Goal: Task Accomplishment & Management: Manage account settings

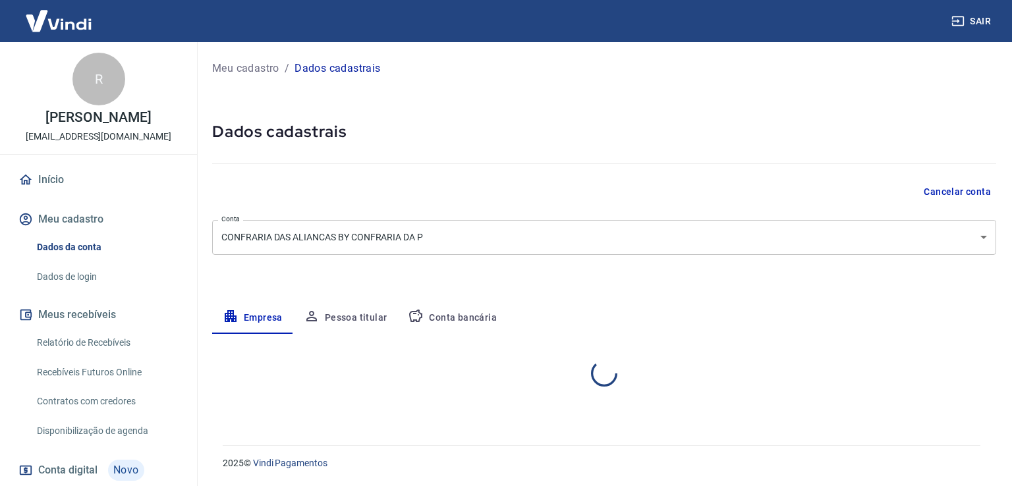
select select "SC"
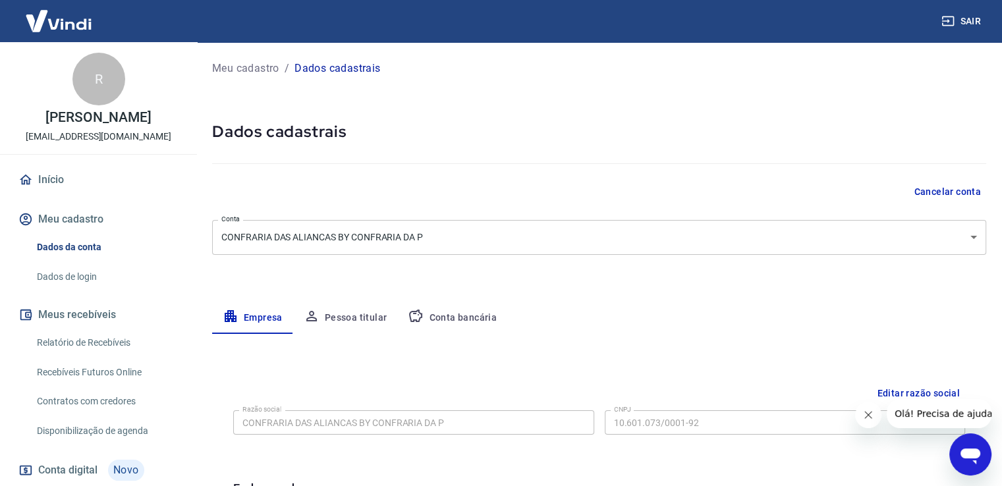
scroll to position [31, 0]
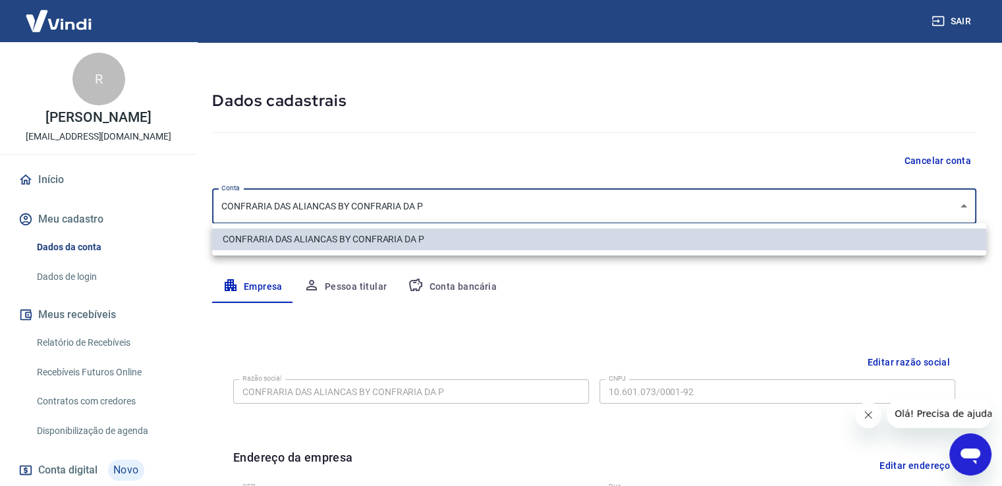
click at [341, 202] on body "Sair R [PERSON_NAME] [EMAIL_ADDRESS][DOMAIN_NAME] Início Meu cadastro Dados da …" at bounding box center [501, 212] width 1002 height 486
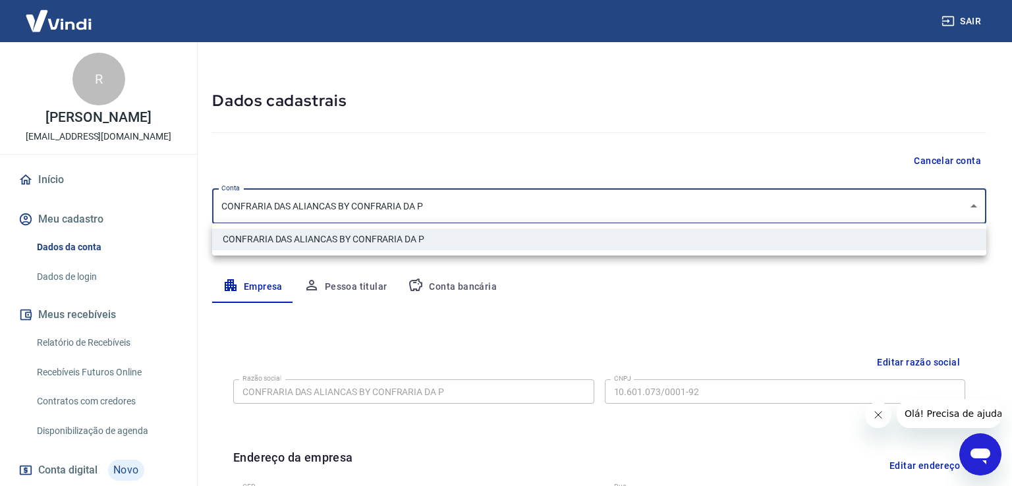
click at [393, 209] on div at bounding box center [506, 243] width 1012 height 486
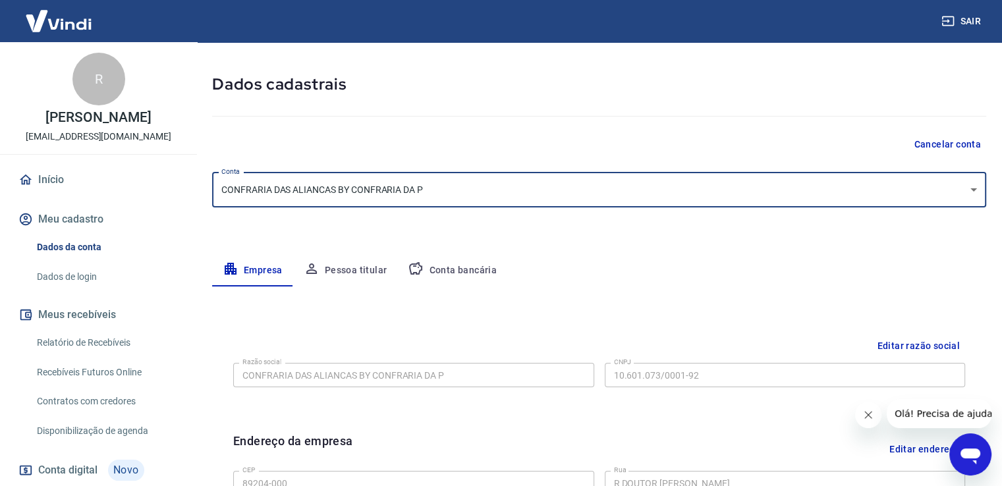
scroll to position [175, 0]
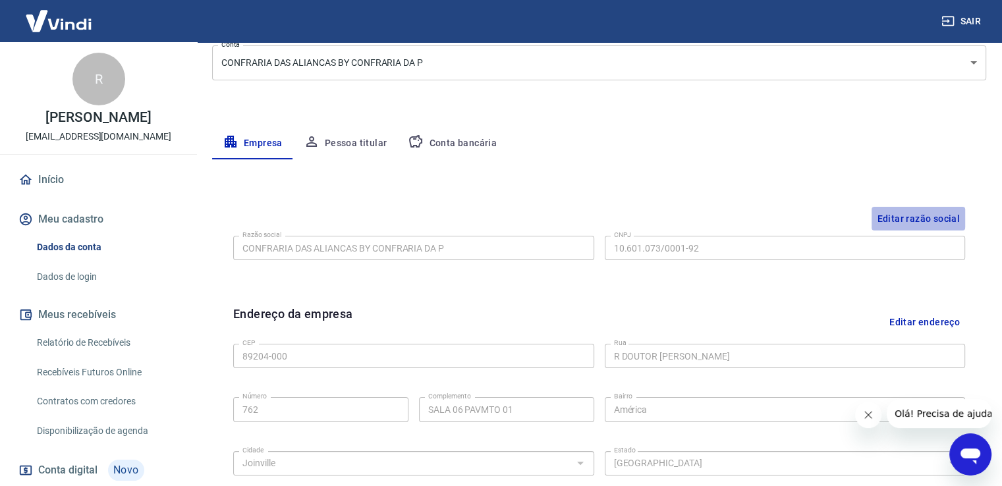
click at [914, 211] on button "Editar razão social" at bounding box center [919, 219] width 94 height 24
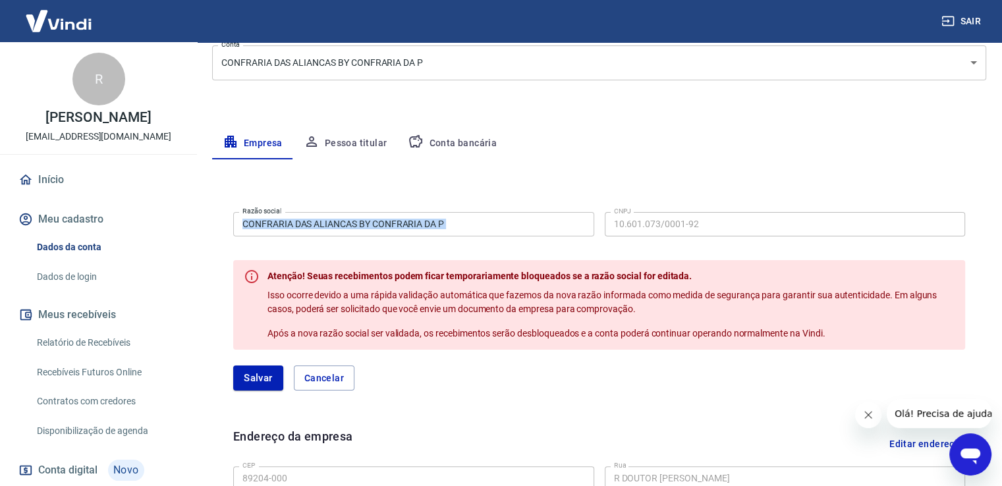
drag, startPoint x: 476, startPoint y: 210, endPoint x: 227, endPoint y: 224, distance: 249.4
click at [196, 220] on div "Sair R [PERSON_NAME] [EMAIL_ADDRESS][DOMAIN_NAME] Início Meu cadastro Dados da …" at bounding box center [501, 68] width 1002 height 486
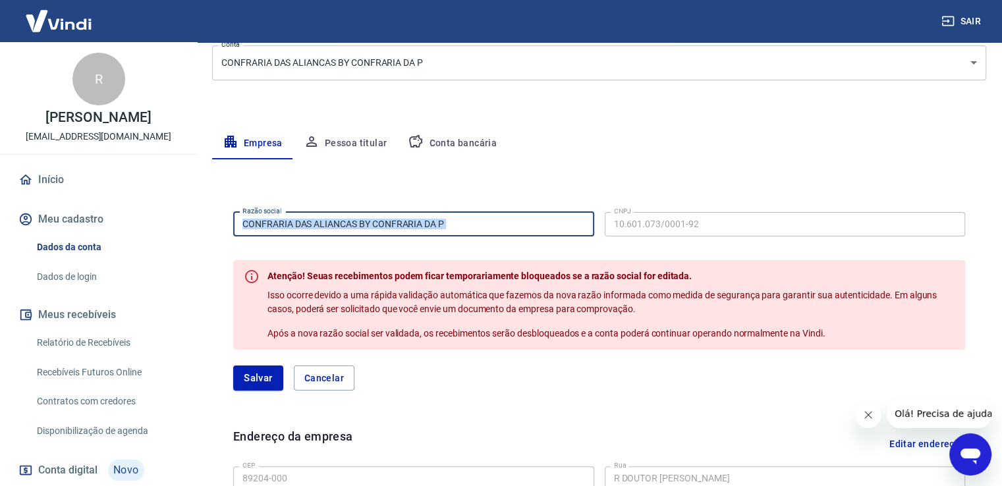
click at [269, 227] on input "CONFRARIA DAS ALIANCAS BY CONFRARIA DA P" at bounding box center [413, 224] width 361 height 24
drag, startPoint x: 476, startPoint y: 219, endPoint x: 200, endPoint y: 209, distance: 276.3
click at [200, 209] on div "Meu cadastro / Dados cadastrais Dados cadastrais Cancelar conta Conta CONFRARIA…" at bounding box center [599, 354] width 806 height 973
type input "Joalheria Confraria das Alianças LTDA"
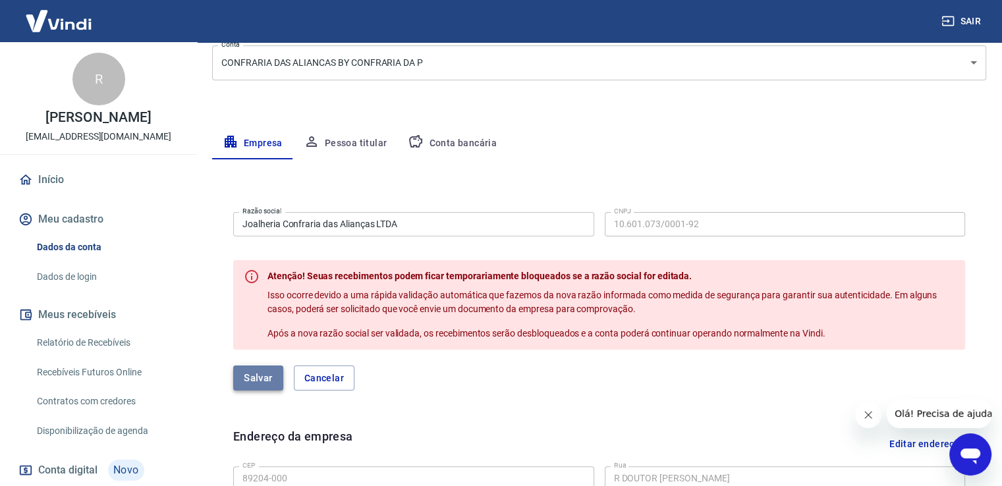
click at [242, 384] on button "Salvar" at bounding box center [258, 378] width 50 height 25
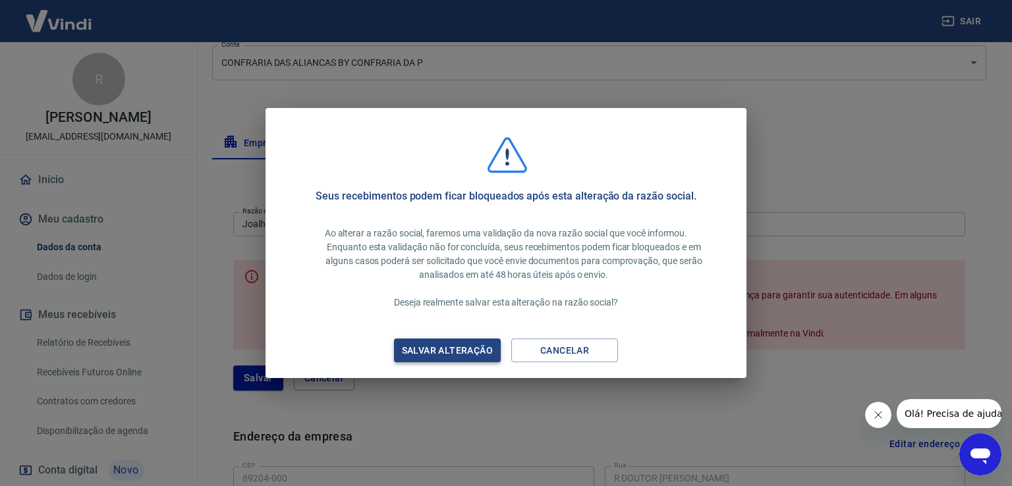
click at [440, 347] on div "Salvar alteração" at bounding box center [447, 351] width 123 height 16
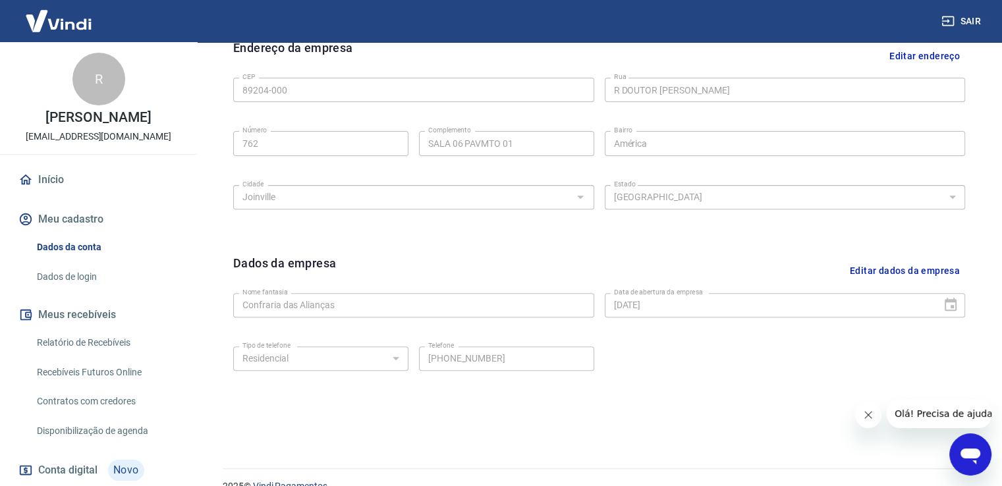
scroll to position [464, 0]
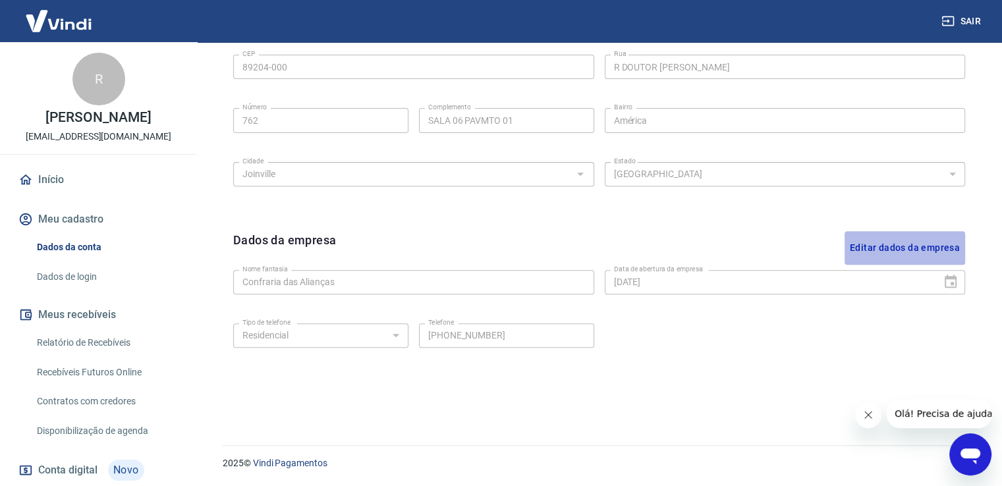
click at [878, 252] on button "Editar dados da empresa" at bounding box center [905, 248] width 121 height 34
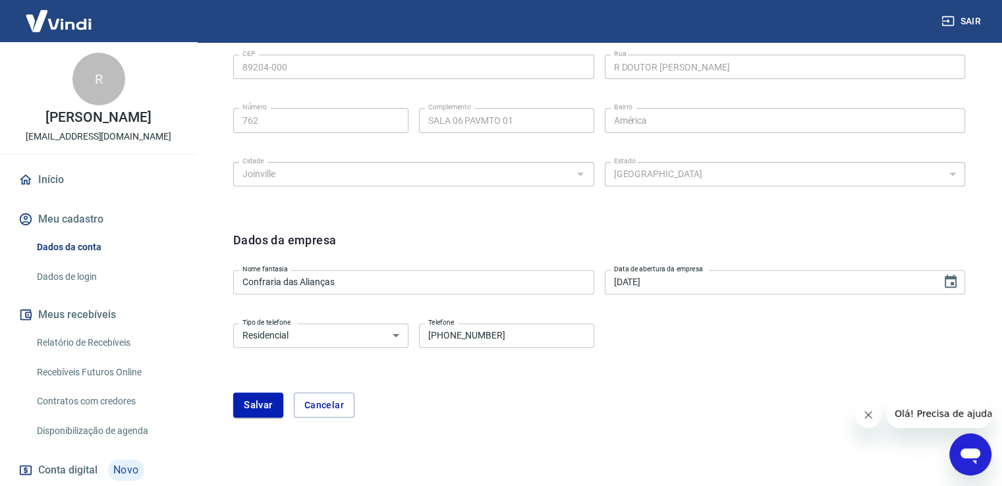
click at [246, 283] on input "Confraria das Alianças" at bounding box center [413, 282] width 361 height 24
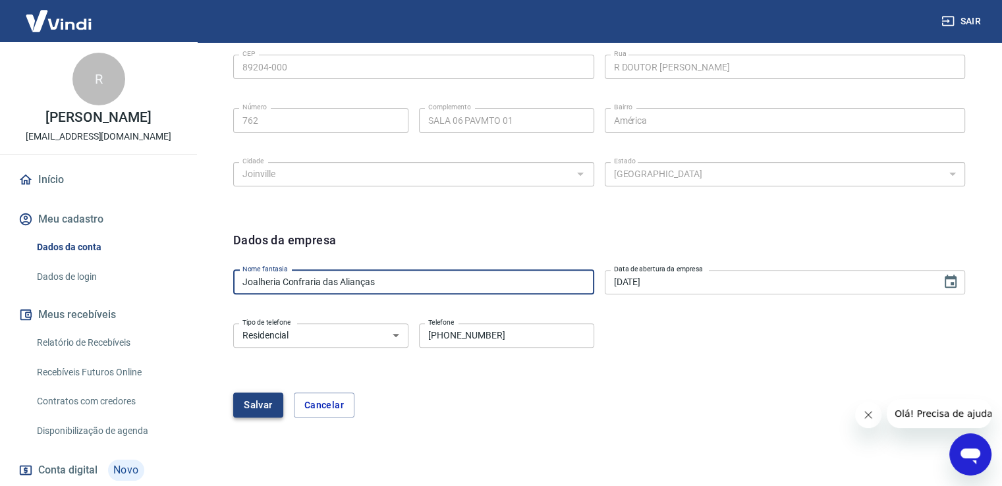
type input "Joalheria Confraria das Alianças"
click at [249, 410] on button "Salvar" at bounding box center [258, 405] width 50 height 25
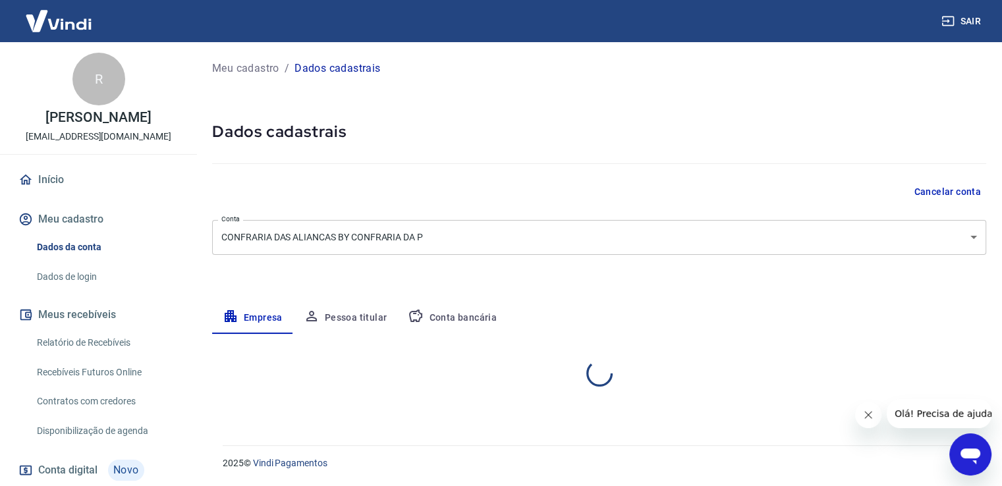
scroll to position [0, 0]
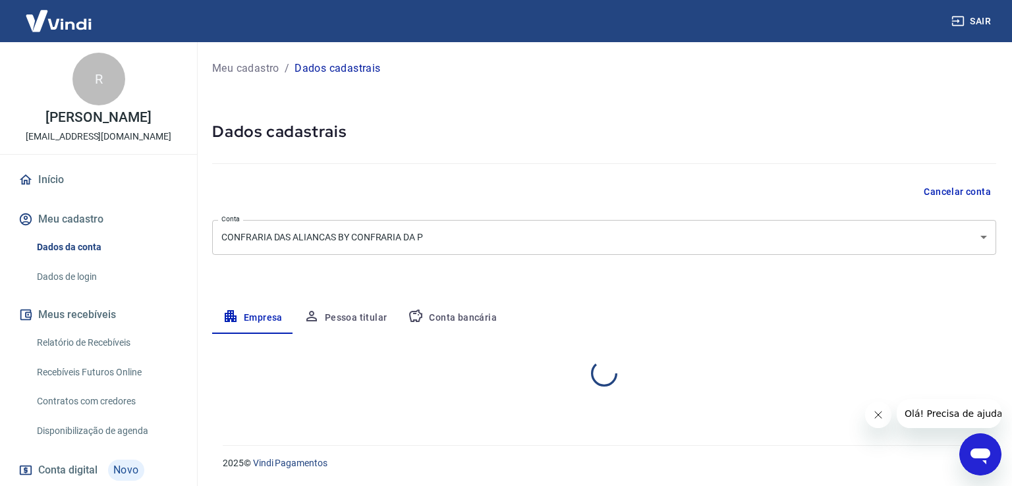
select select "SC"
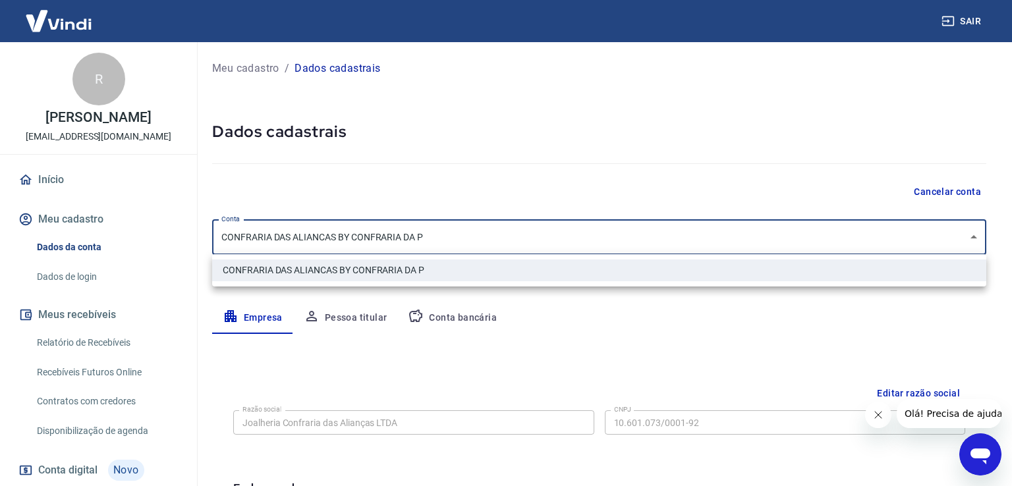
click at [445, 238] on body "Sair R [PERSON_NAME] [EMAIL_ADDRESS][DOMAIN_NAME] Início Meu cadastro Dados da …" at bounding box center [506, 243] width 1012 height 486
click at [445, 238] on div at bounding box center [506, 243] width 1012 height 486
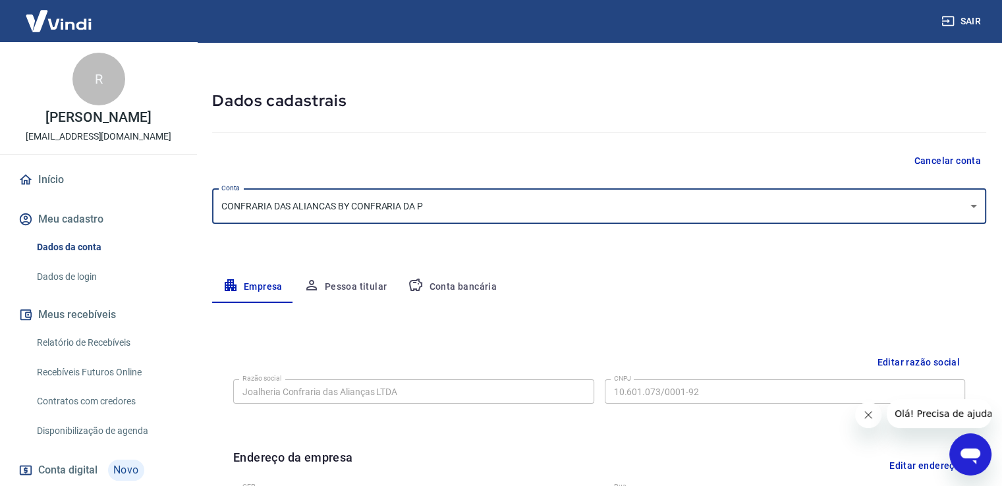
scroll to position [40, 0]
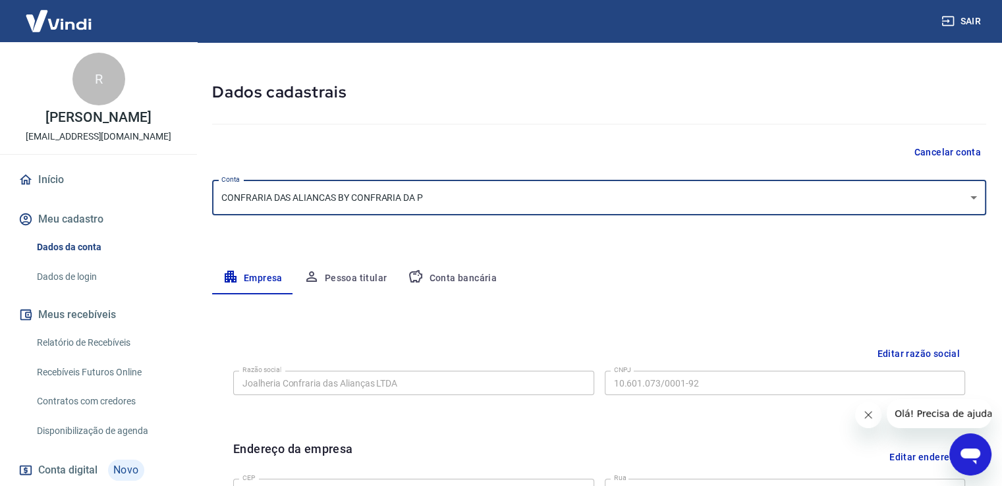
click at [364, 281] on button "Pessoa titular" at bounding box center [345, 279] width 105 height 32
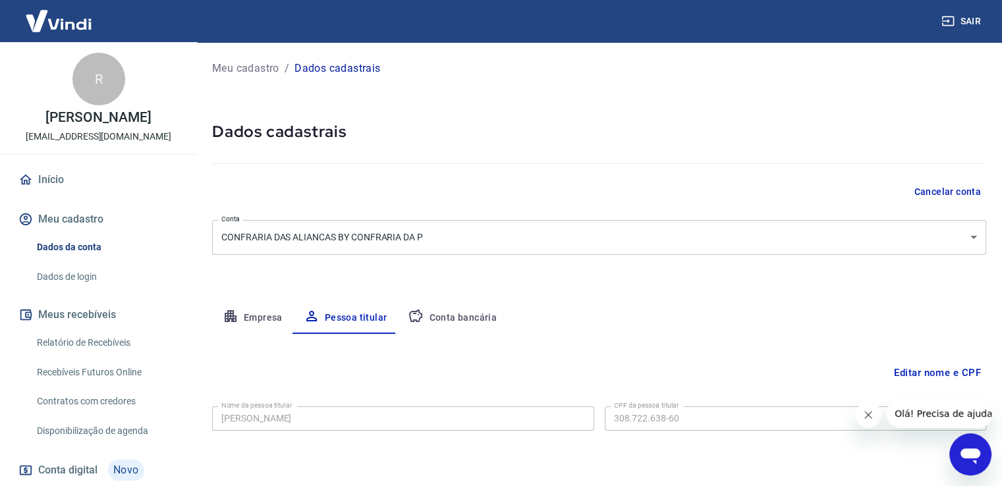
scroll to position [40, 0]
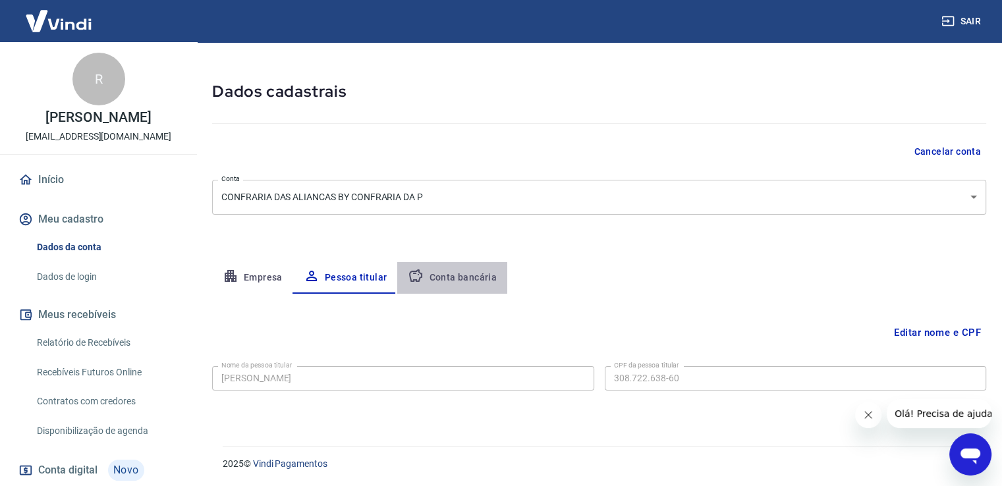
click at [474, 280] on button "Conta bancária" at bounding box center [452, 278] width 110 height 32
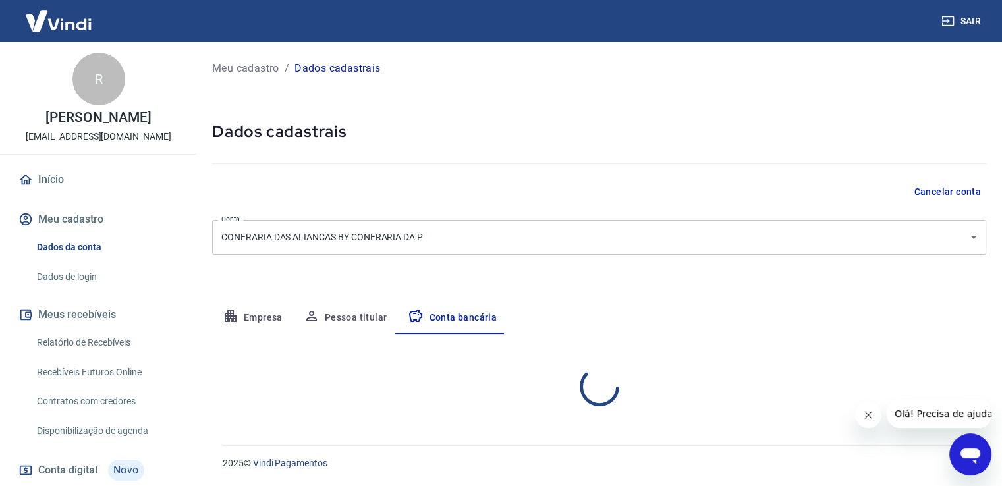
select select "1"
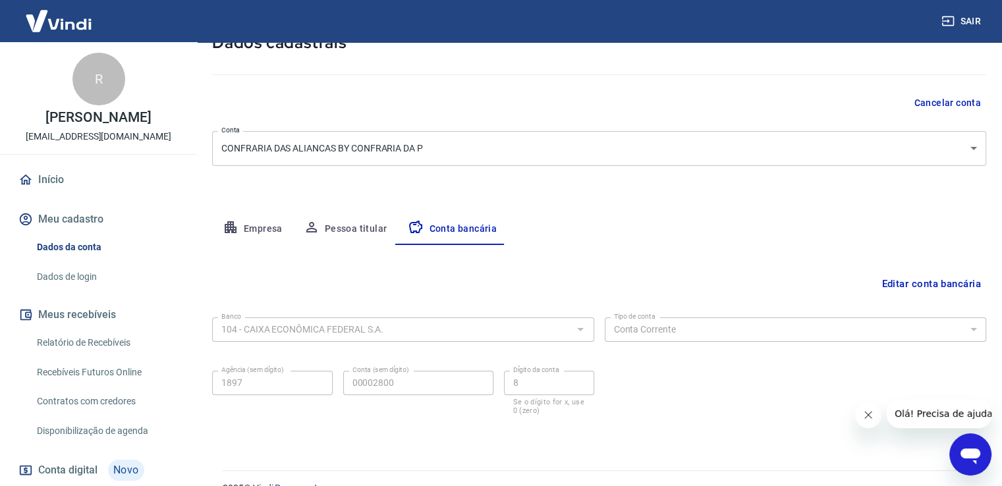
scroll to position [113, 0]
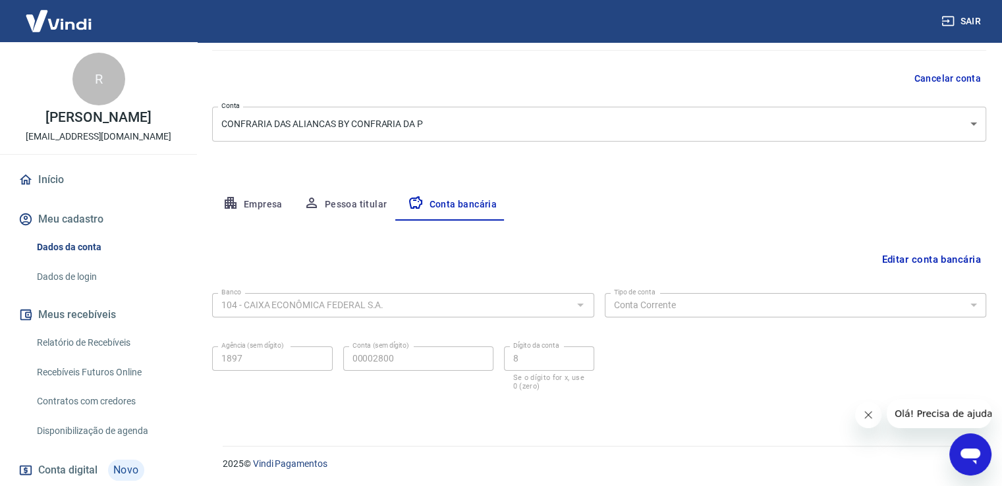
click at [916, 255] on button "Editar conta bancária" at bounding box center [931, 259] width 110 height 25
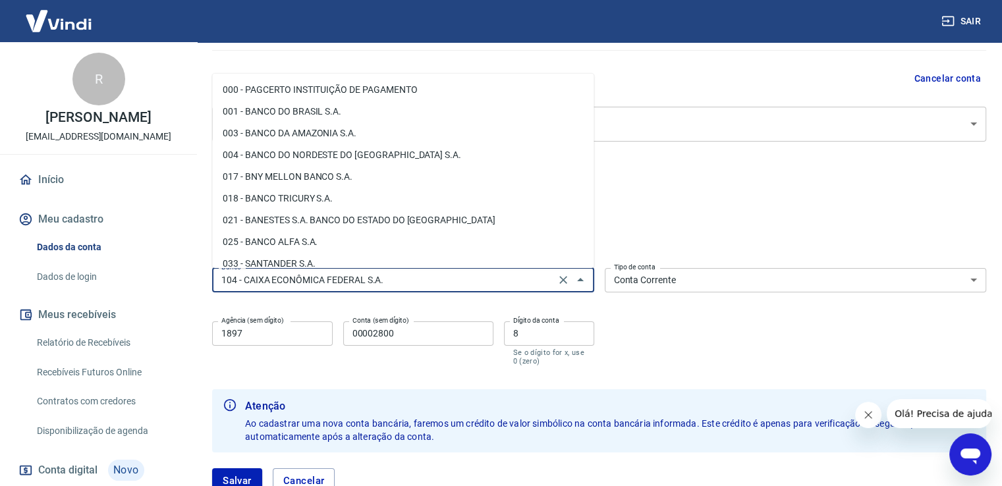
click at [461, 283] on input "104 - CAIXA ECONÔMICA FEDERAL S.A." at bounding box center [383, 280] width 335 height 16
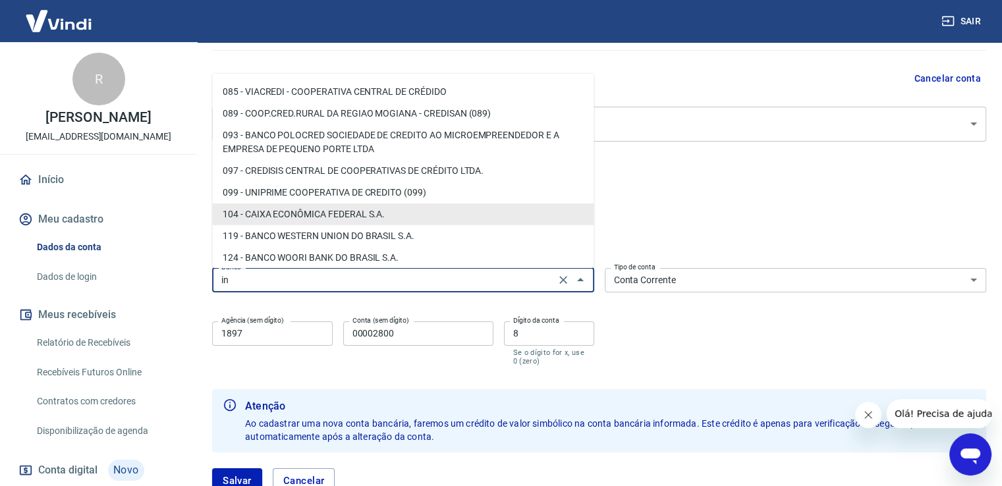
scroll to position [0, 0]
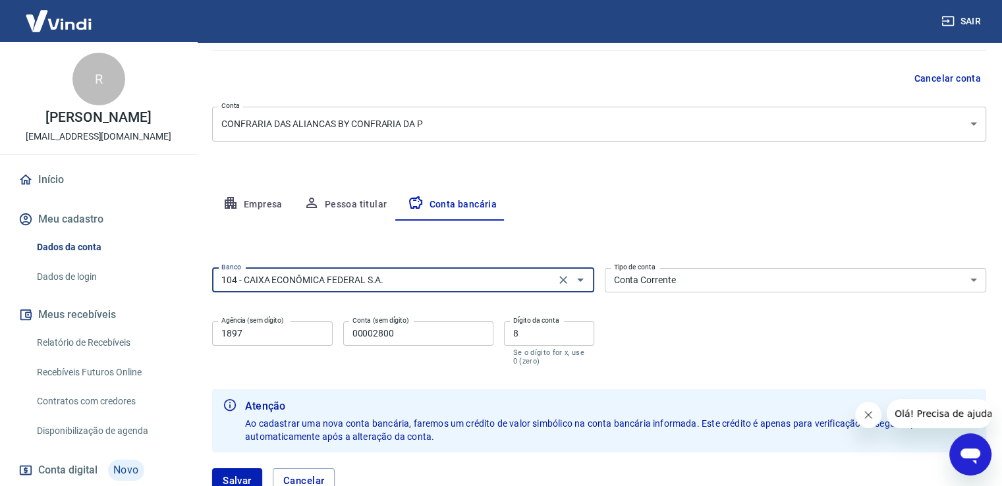
click at [146, 130] on p "[EMAIL_ADDRESS][DOMAIN_NAME]" at bounding box center [99, 137] width 146 height 14
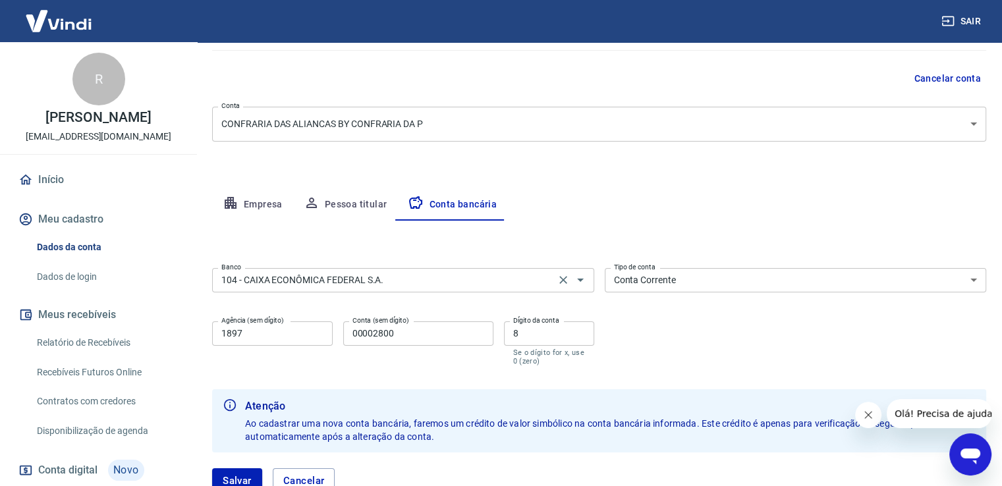
click at [492, 272] on input "104 - CAIXA ECONÔMICA FEDERAL S.A." at bounding box center [383, 280] width 335 height 16
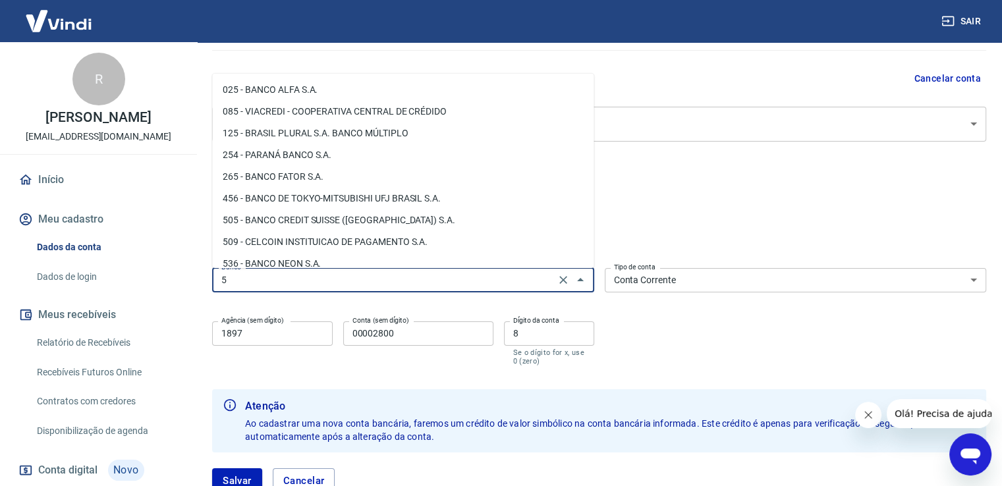
type input "104 - CAIXA ECONÔMICA FEDERAL S.A."
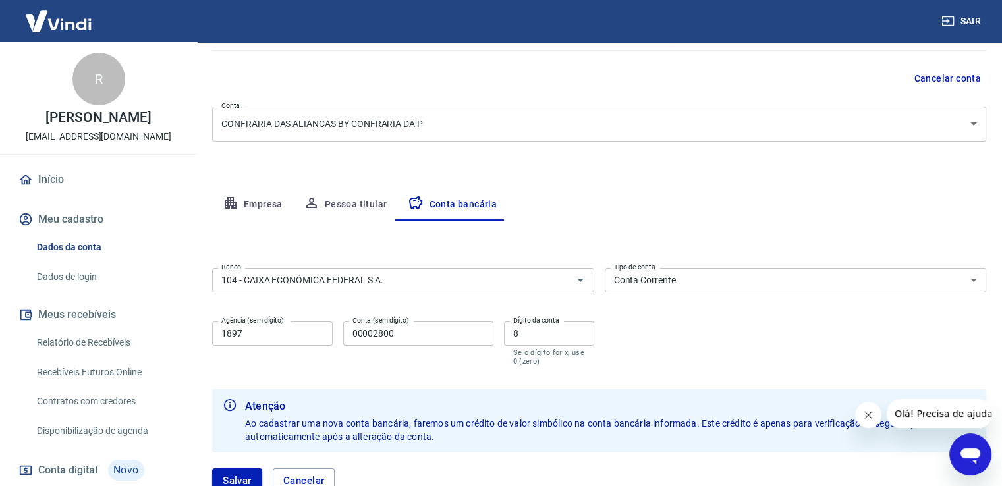
click at [717, 92] on div "Meu cadastro / Dados cadastrais Dados cadastrais Cancelar conta Conta CONFRARIA…" at bounding box center [599, 227] width 806 height 596
